Goal: Task Accomplishment & Management: Use online tool/utility

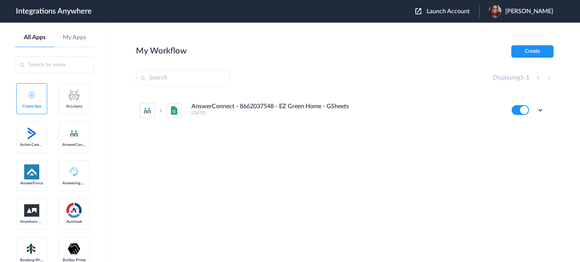
click at [467, 12] on span "Launch Account" at bounding box center [447, 11] width 43 height 6
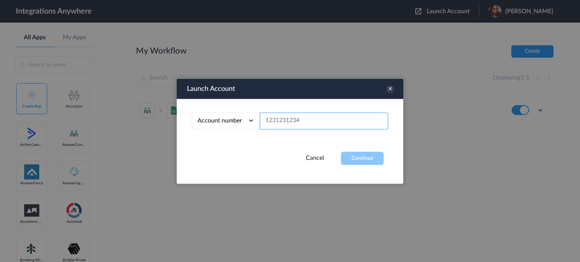
click at [341, 119] on input "text" at bounding box center [324, 120] width 128 height 17
paste input "4016003030"
type input "4016003030"
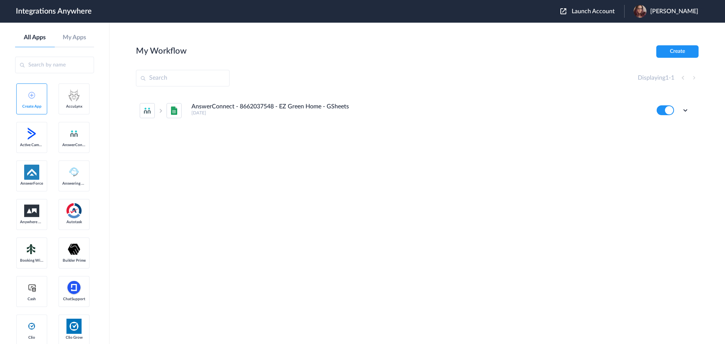
click at [614, 11] on span "Launch Account" at bounding box center [592, 11] width 43 height 6
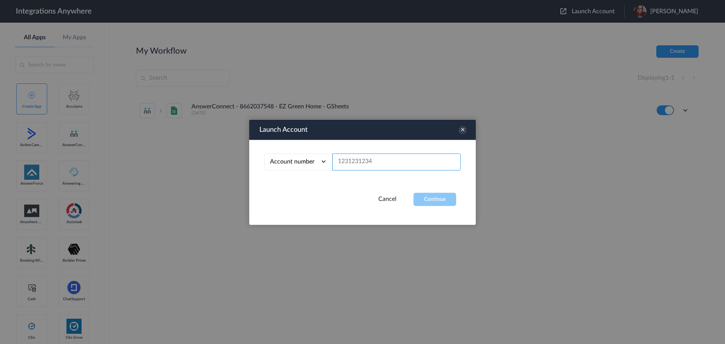
click at [368, 162] on input "text" at bounding box center [396, 161] width 128 height 17
paste input "4016003030"
type input "4016003030"
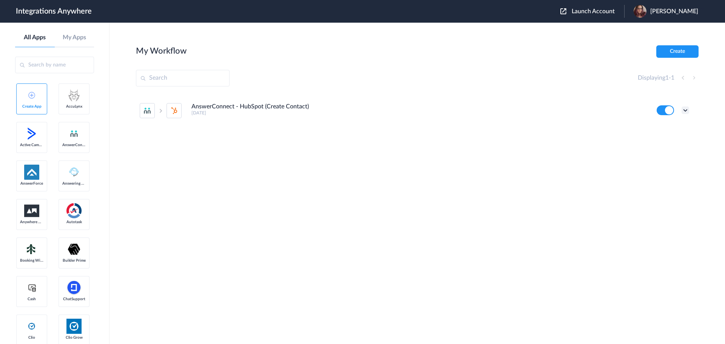
click at [682, 109] on icon at bounding box center [685, 110] width 8 height 8
click at [669, 126] on li "Edit" at bounding box center [664, 128] width 49 height 14
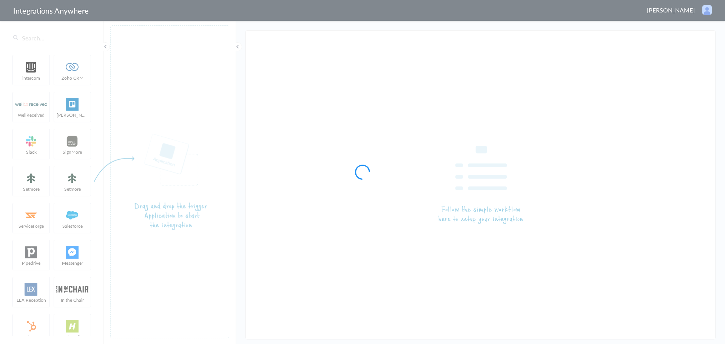
type input "AnswerConnect - HubSpot (Create Contact)"
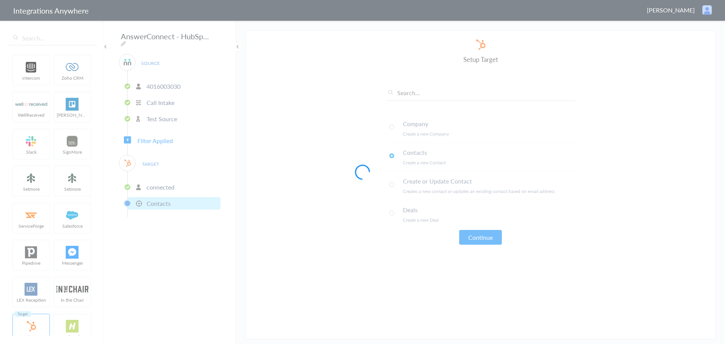
click at [154, 137] on div at bounding box center [362, 172] width 725 height 344
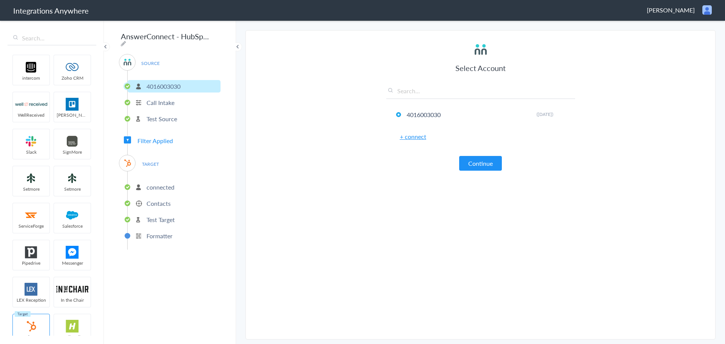
click at [154, 137] on span "Filter Applied" at bounding box center [154, 140] width 35 height 9
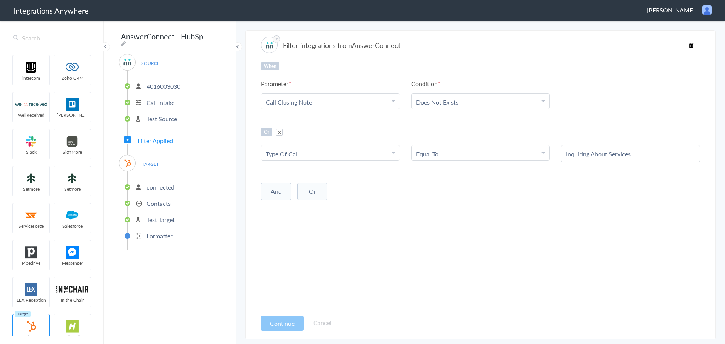
click at [442, 156] on li "Equal To" at bounding box center [479, 153] width 126 height 9
click at [464, 188] on link "Contains" at bounding box center [480, 191] width 138 height 16
click at [380, 149] on link "Choose Parameter Type Of Call" at bounding box center [330, 152] width 138 height 15
click at [375, 156] on Call "Type Of Call" at bounding box center [329, 153] width 126 height 9
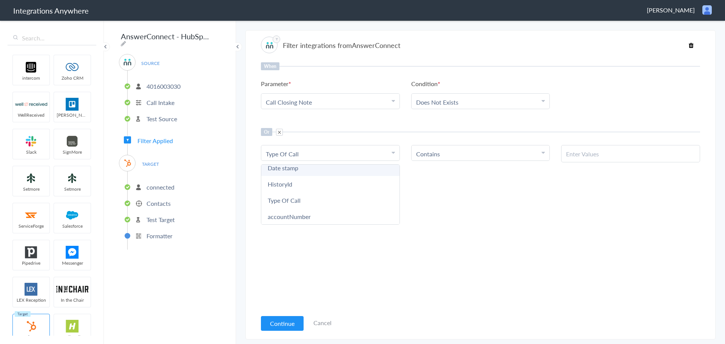
scroll to position [119, 0]
click at [447, 205] on div "When Parameter Choose Parameter Call Closing Note First Name Last Name Email Ph…" at bounding box center [480, 186] width 439 height 248
click at [599, 157] on input "text" at bounding box center [630, 153] width 129 height 9
paste input "Inquiring About Services"
type input "Inquiring About Services"
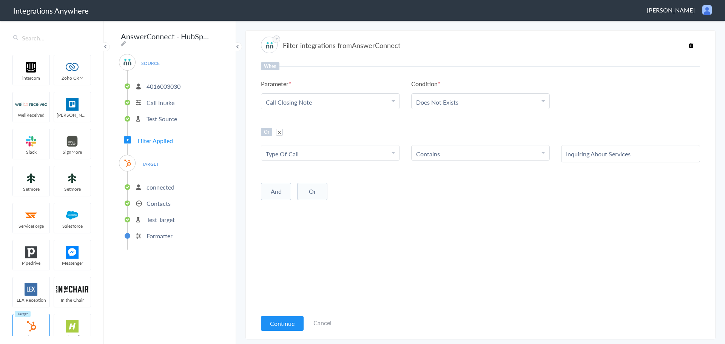
click at [533, 193] on div "And Or Add Filter" at bounding box center [480, 190] width 439 height 19
click at [281, 323] on button "Continue" at bounding box center [282, 323] width 43 height 15
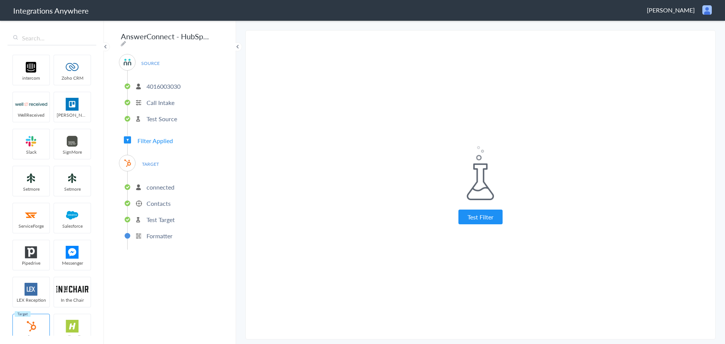
click at [158, 231] on p "Formatter" at bounding box center [159, 235] width 26 height 9
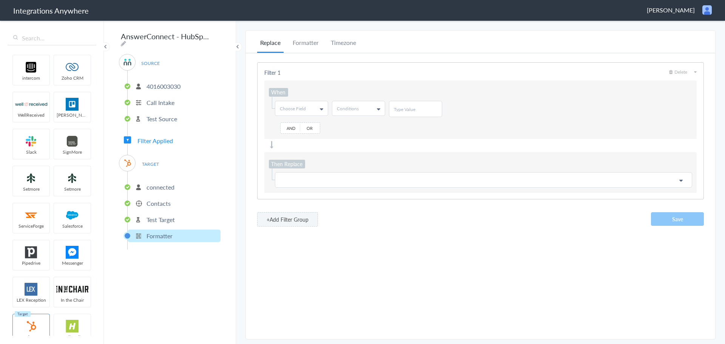
click at [170, 217] on p "Test Target" at bounding box center [160, 219] width 28 height 9
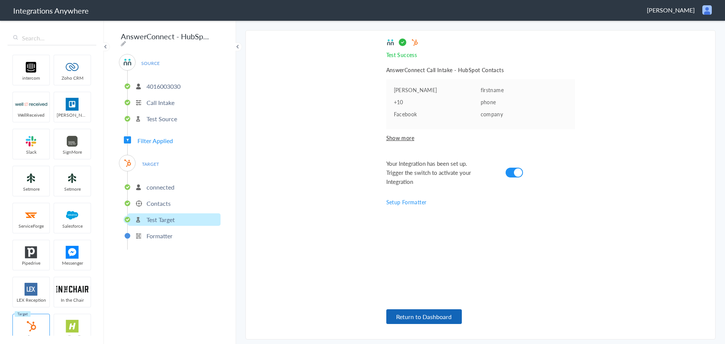
click at [442, 313] on button "Return to Dashboard" at bounding box center [423, 316] width 75 height 15
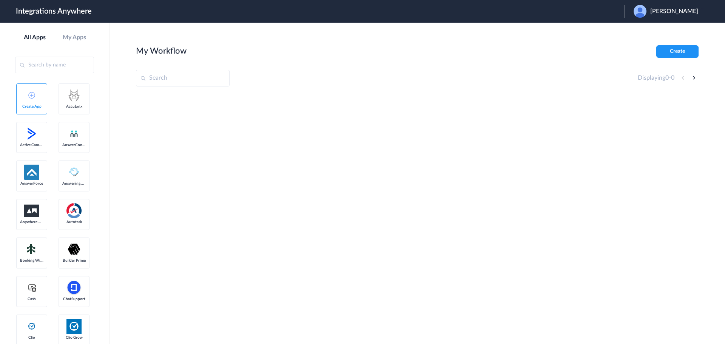
click at [689, 12] on span "Peter Brooke" at bounding box center [674, 11] width 48 height 7
click at [664, 33] on li "Logout" at bounding box center [665, 31] width 82 height 14
click at [604, 7] on div "Launch Account Mia Ellsworth My Account Logout" at bounding box center [632, 11] width 145 height 13
click at [590, 13] on span "Launch Account" at bounding box center [592, 11] width 43 height 6
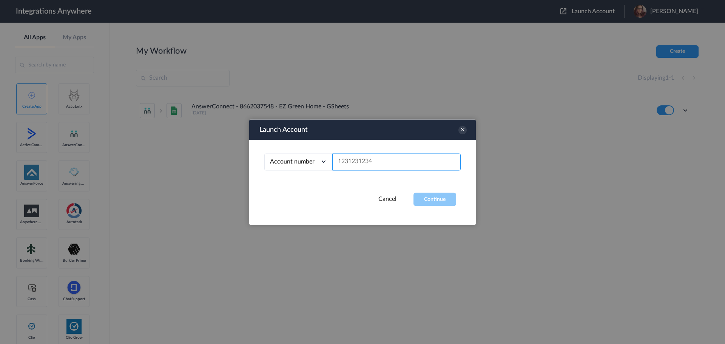
click at [392, 161] on input "text" at bounding box center [396, 161] width 128 height 17
paste input "4016003030"
type input "4016003030"
click at [429, 196] on button "Continue" at bounding box center [434, 198] width 43 height 13
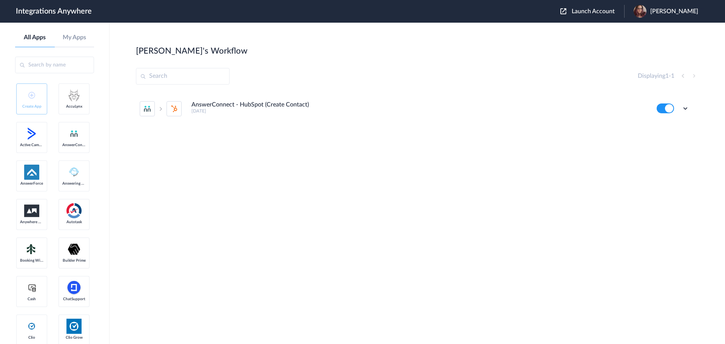
click at [690, 107] on ul "AnswerConnect - HubSpot (Create Contact) 2 days ago Edit Task history Delete" at bounding box center [414, 108] width 557 height 33
click at [684, 108] on icon at bounding box center [685, 109] width 8 height 8
click at [673, 122] on li "Edit" at bounding box center [664, 126] width 49 height 14
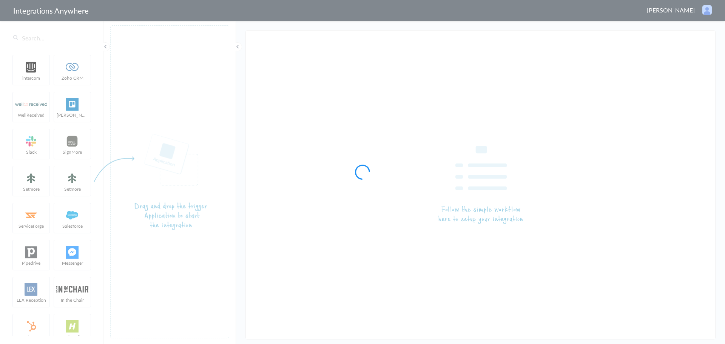
type input "AnswerConnect - HubSpot (Create Contact)"
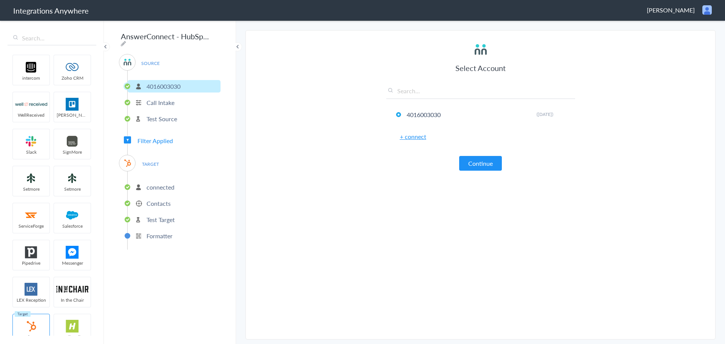
click at [168, 136] on span "Filter Applied" at bounding box center [154, 140] width 35 height 9
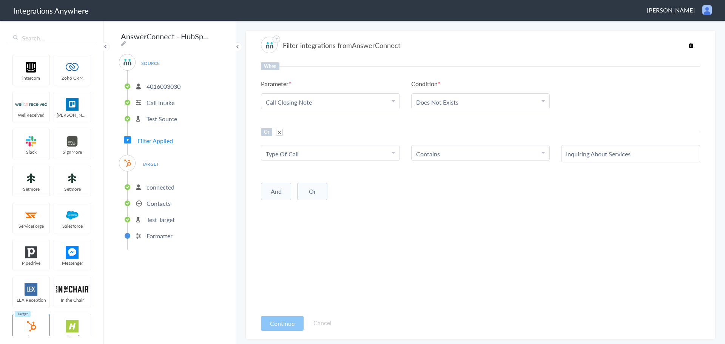
click at [482, 149] on link "Choose Condition Contains" at bounding box center [480, 152] width 138 height 15
click at [569, 188] on div "And Or Add Filter" at bounding box center [480, 190] width 439 height 19
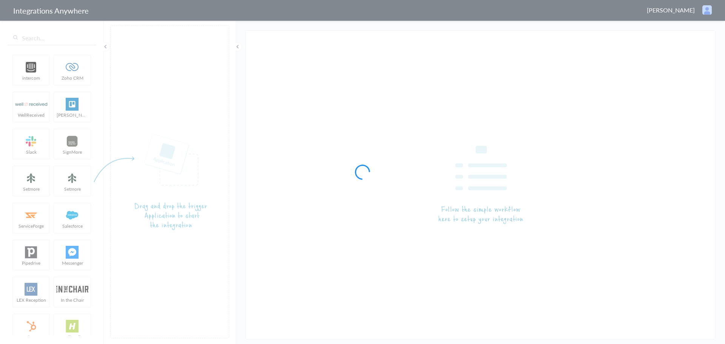
type input "AnswerConnect - HubSpot (Create Contact)"
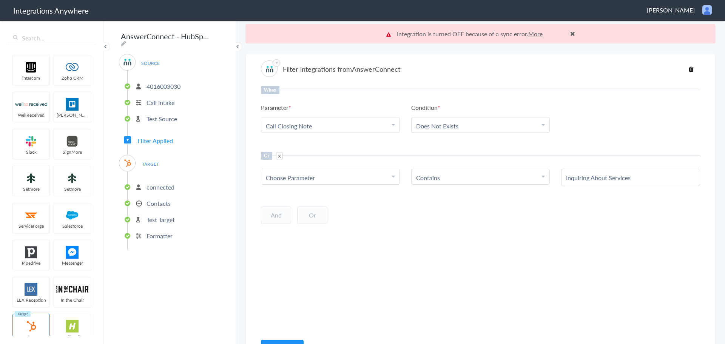
click at [343, 174] on div "Choose Parameter" at bounding box center [330, 177] width 129 height 9
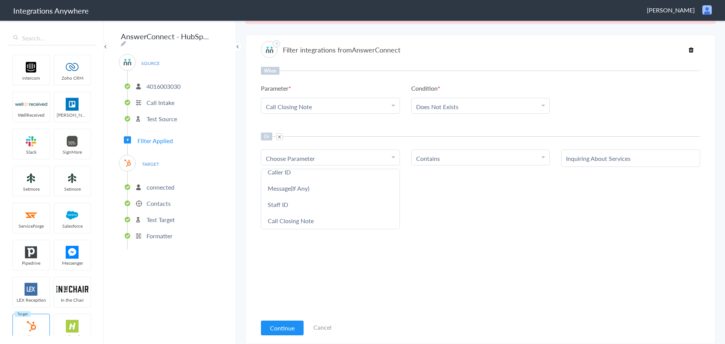
click at [316, 162] on div "Choose Parameter" at bounding box center [330, 158] width 129 height 9
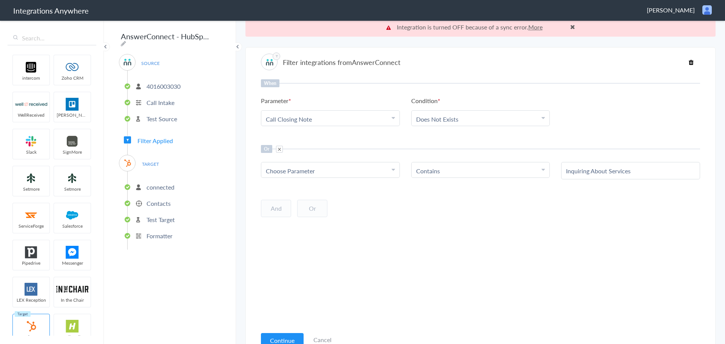
scroll to position [0, 0]
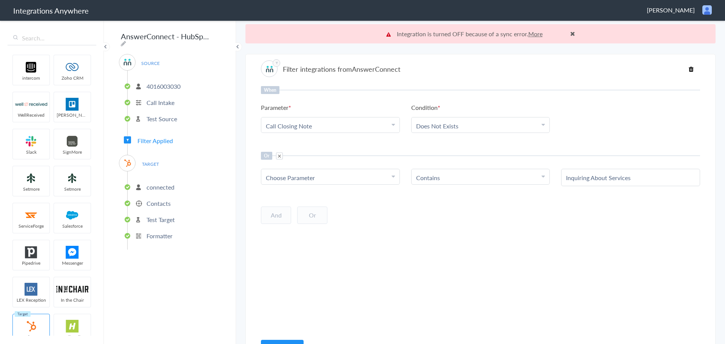
click at [315, 177] on div "Choose Parameter" at bounding box center [330, 177] width 129 height 9
click at [305, 209] on link "Account ID" at bounding box center [330, 208] width 138 height 16
click at [310, 179] on li "Account ID" at bounding box center [329, 177] width 126 height 9
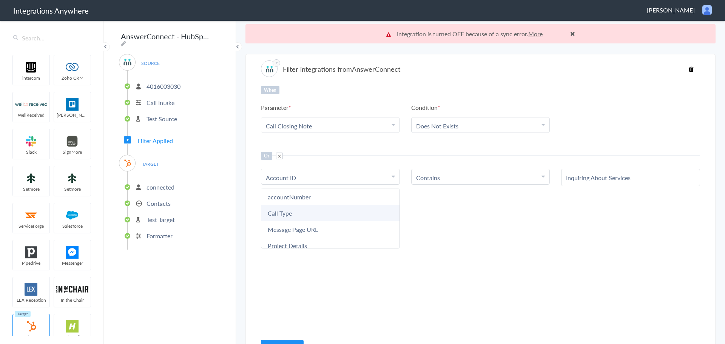
click at [301, 214] on link "Call Type" at bounding box center [330, 213] width 138 height 16
click at [440, 207] on div "And Or Add Filter" at bounding box center [480, 214] width 439 height 19
click at [351, 206] on div "And Or Add Filter" at bounding box center [480, 214] width 439 height 19
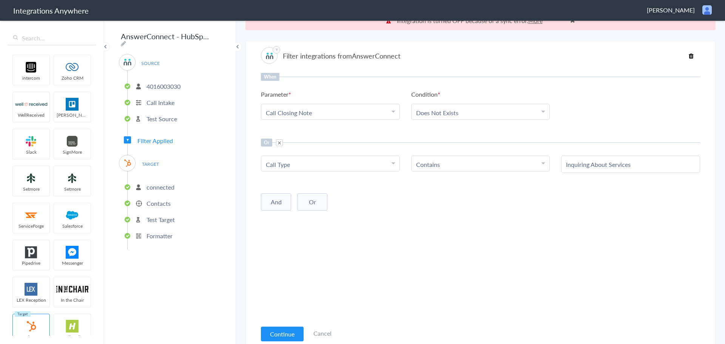
scroll to position [19, 0]
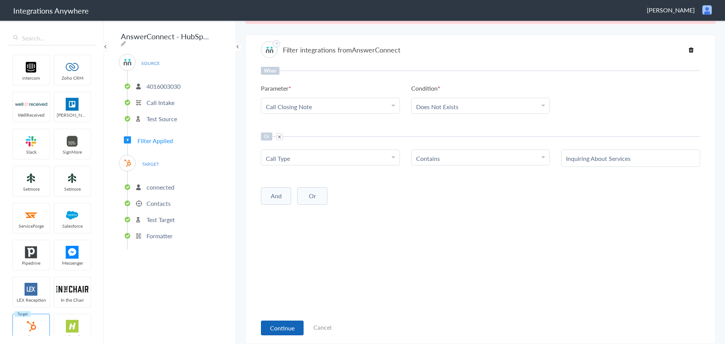
click at [285, 323] on button "Continue" at bounding box center [282, 327] width 43 height 15
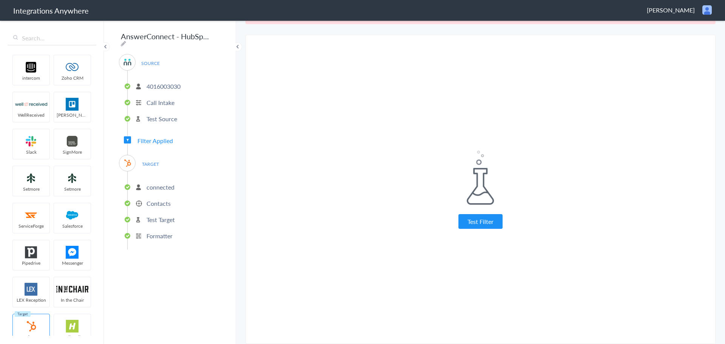
click at [165, 185] on p "connected" at bounding box center [160, 187] width 28 height 9
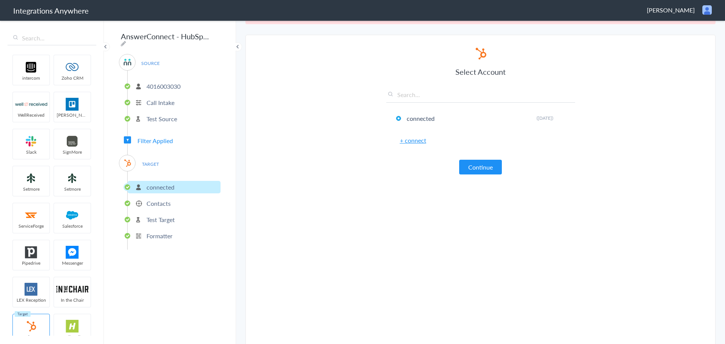
click at [157, 215] on p "Test Target" at bounding box center [160, 219] width 28 height 9
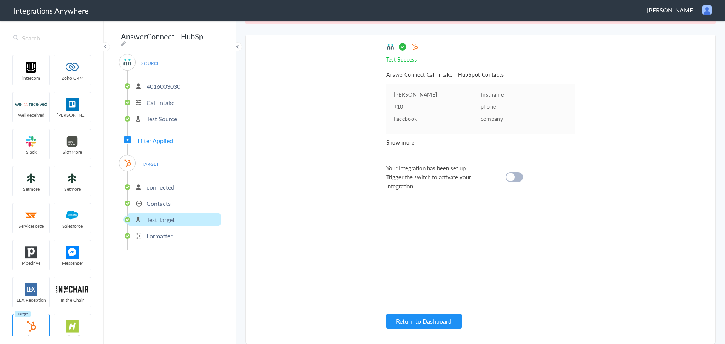
click at [508, 173] on cite at bounding box center [510, 177] width 8 height 8
click at [148, 200] on p "Contacts" at bounding box center [158, 203] width 24 height 9
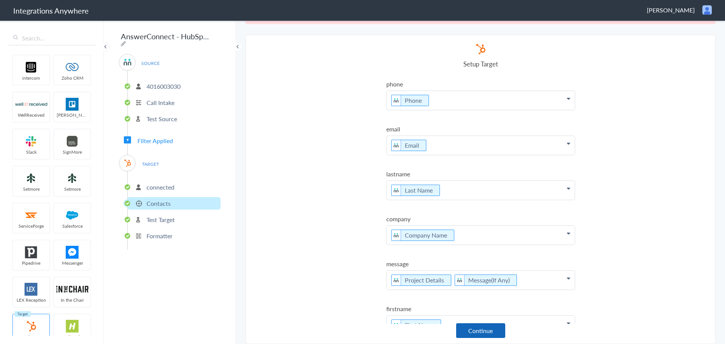
click at [501, 335] on button "Continue" at bounding box center [480, 330] width 49 height 15
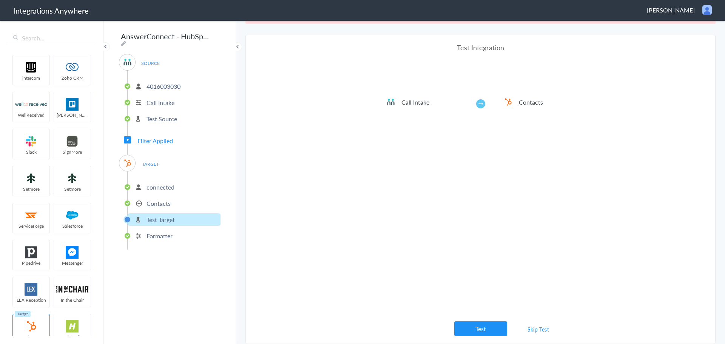
click at [525, 325] on link "Skip Test" at bounding box center [538, 329] width 40 height 14
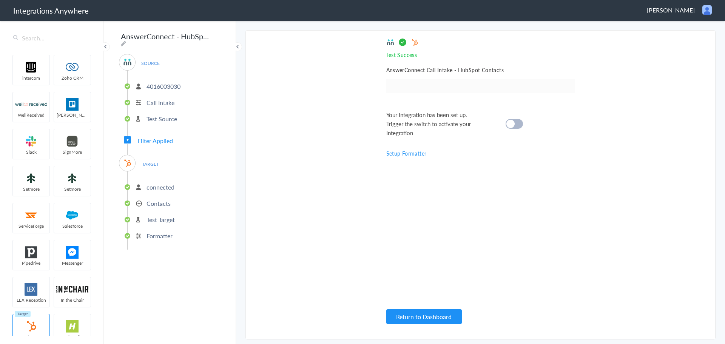
scroll to position [0, 0]
click at [517, 119] on div at bounding box center [513, 124] width 17 height 10
